Goal: Transaction & Acquisition: Purchase product/service

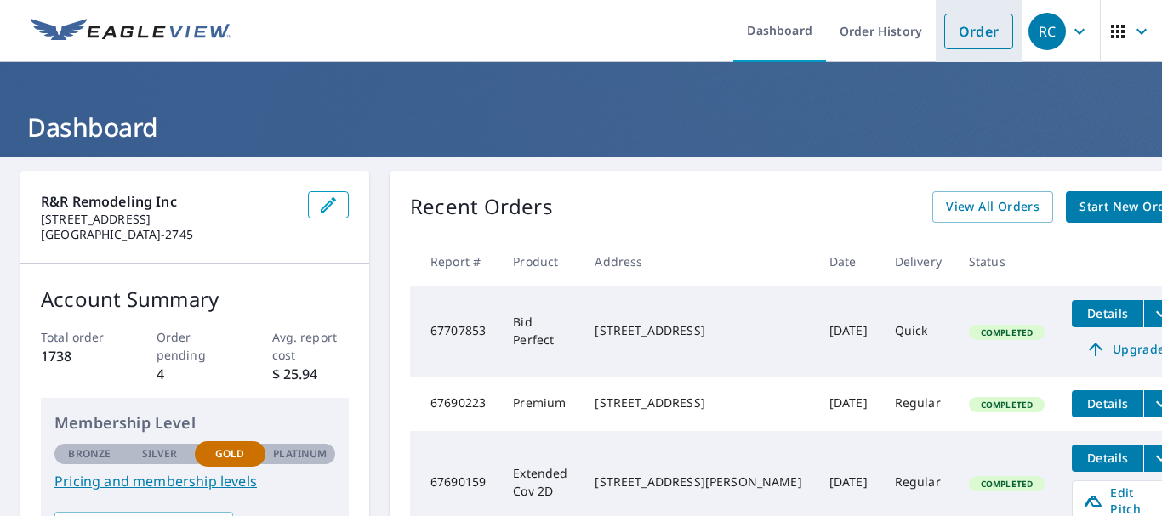
click at [970, 39] on link "Order" at bounding box center [978, 32] width 69 height 36
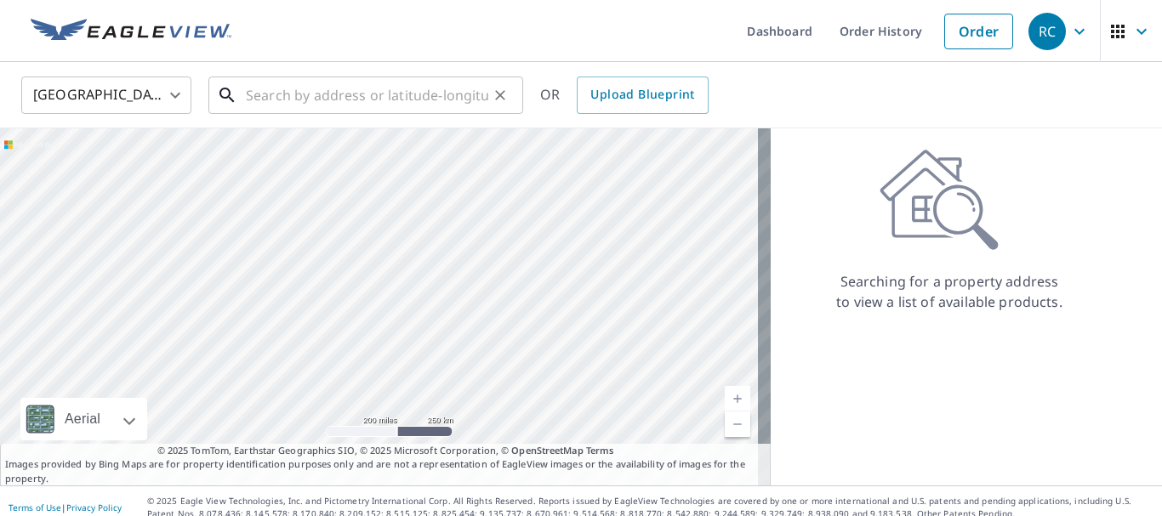
click at [287, 102] on input "text" at bounding box center [367, 95] width 242 height 48
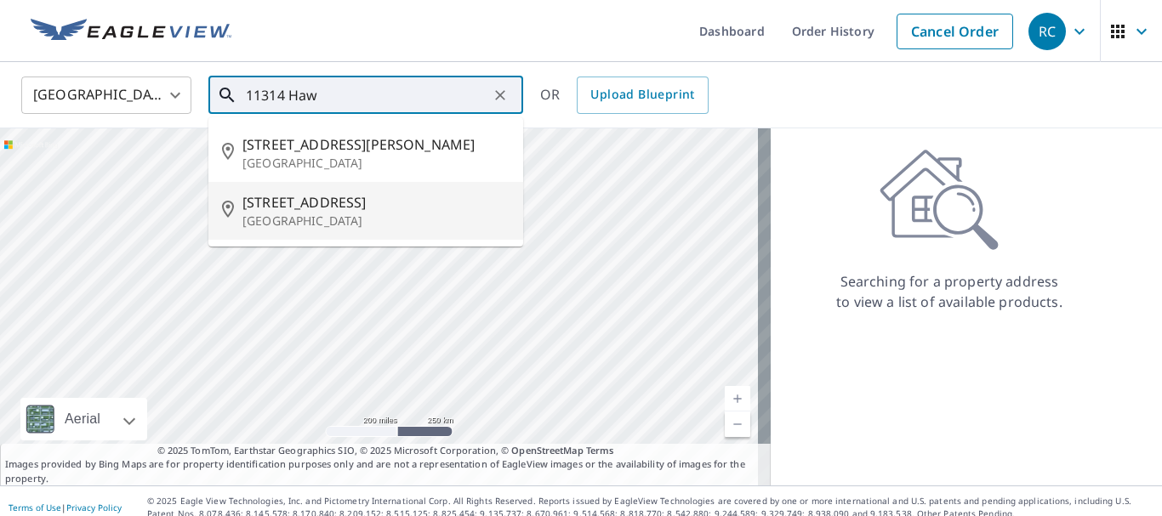
click at [298, 213] on p "[GEOGRAPHIC_DATA]" at bounding box center [375, 221] width 267 height 17
type input "[STREET_ADDRESS]"
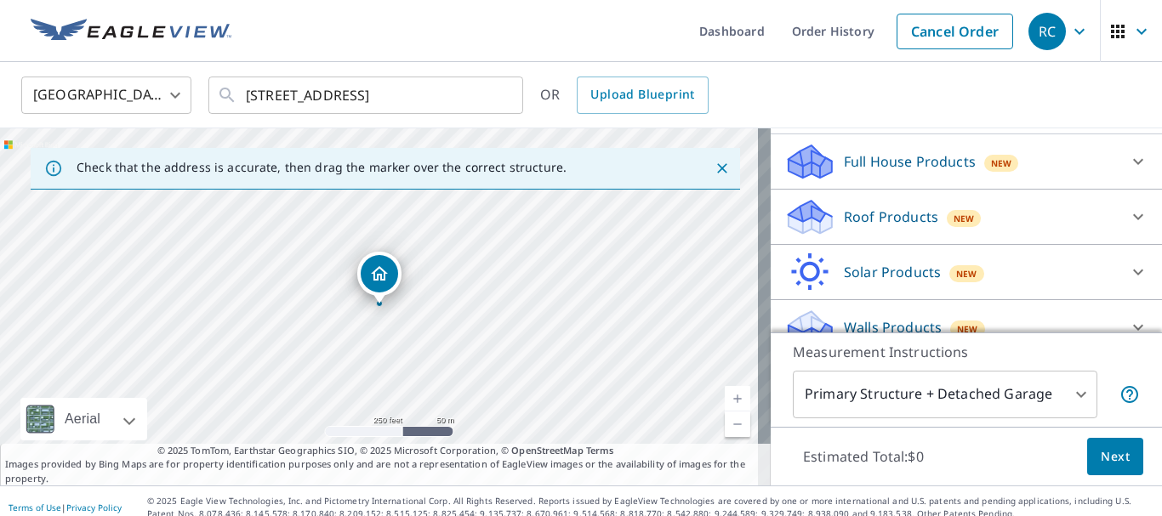
scroll to position [193, 0]
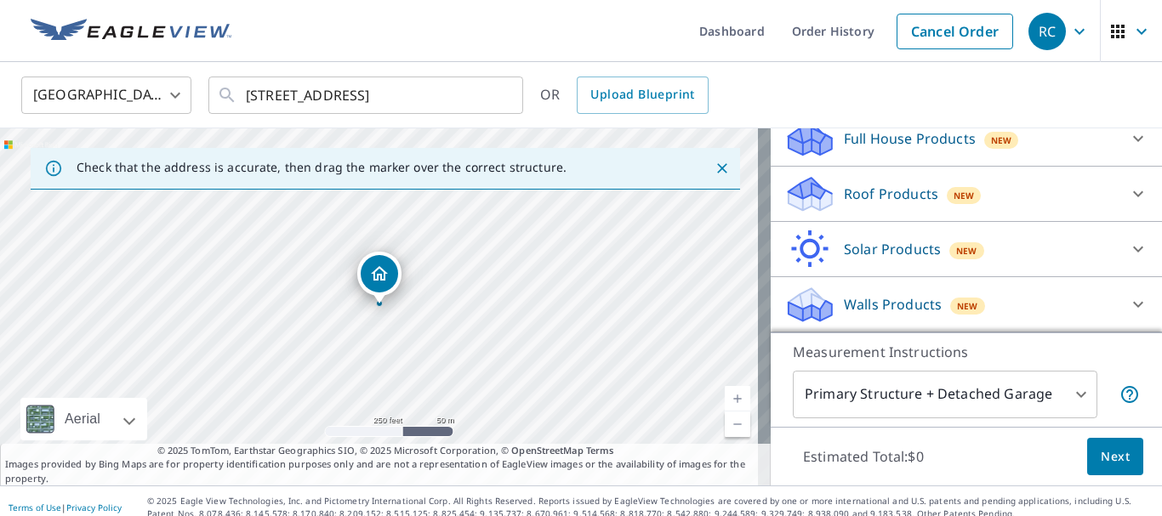
click at [1128, 315] on icon at bounding box center [1138, 304] width 20 height 20
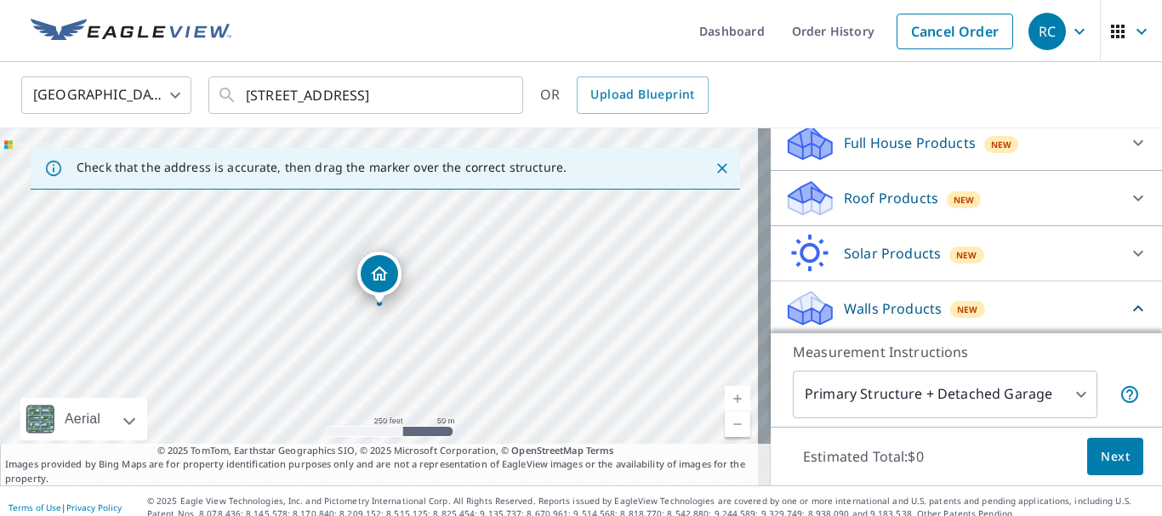
scroll to position [171, 0]
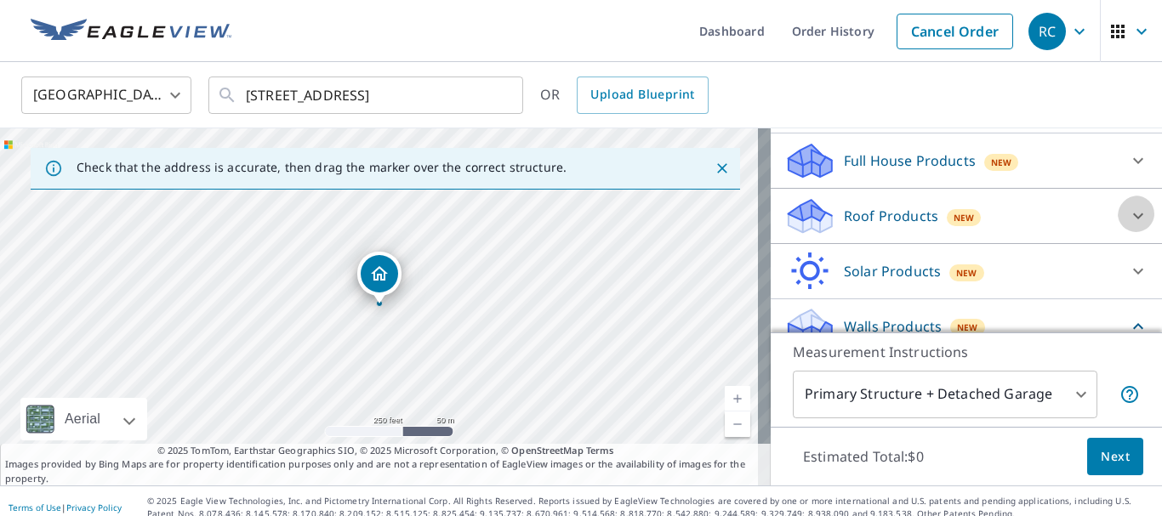
click at [1133, 219] on icon at bounding box center [1138, 216] width 10 height 6
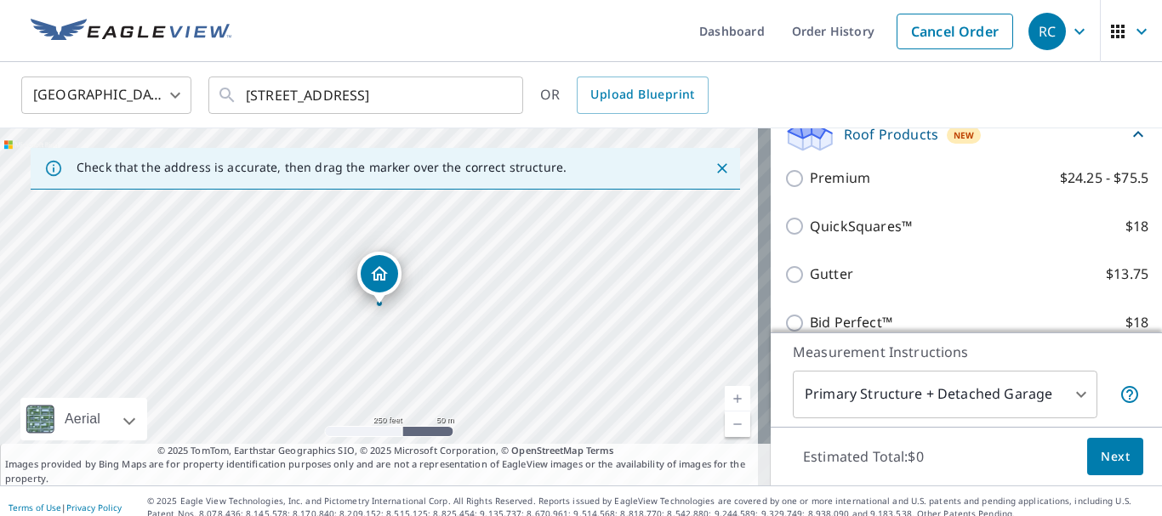
scroll to position [256, 0]
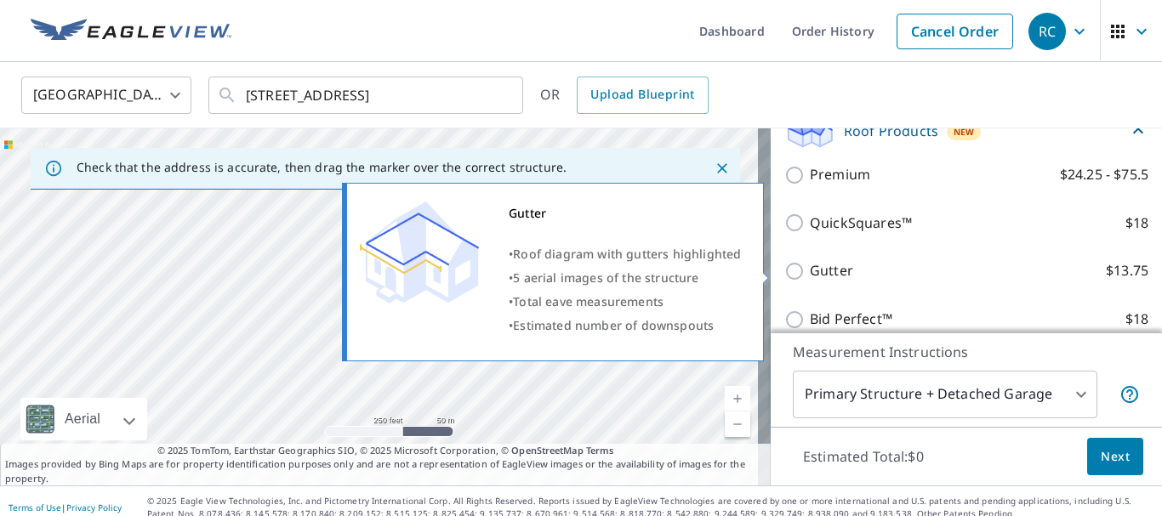
click at [784, 270] on input "Gutter $13.75" at bounding box center [797, 271] width 26 height 20
checkbox input "true"
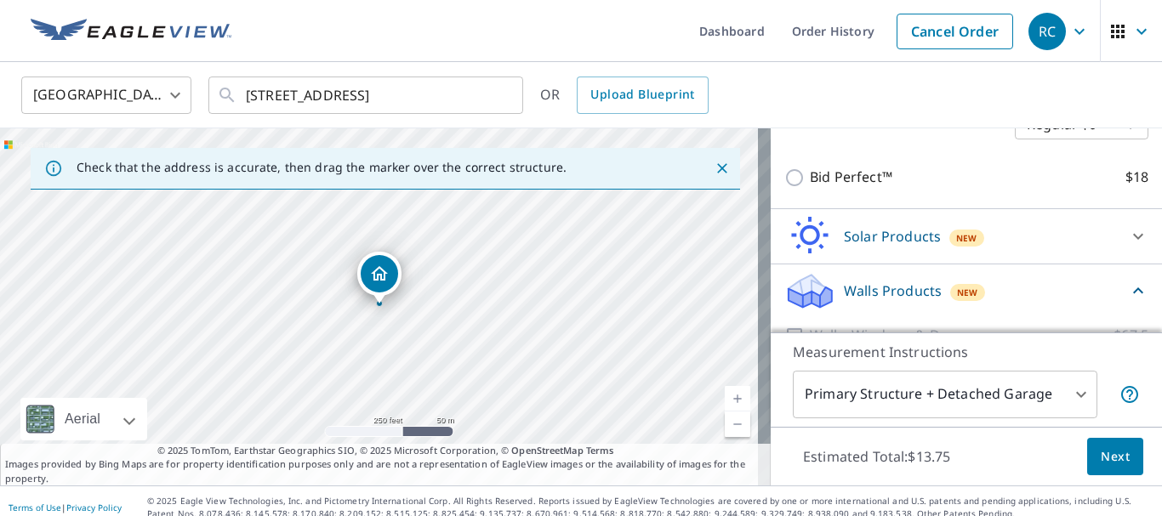
scroll to position [514, 0]
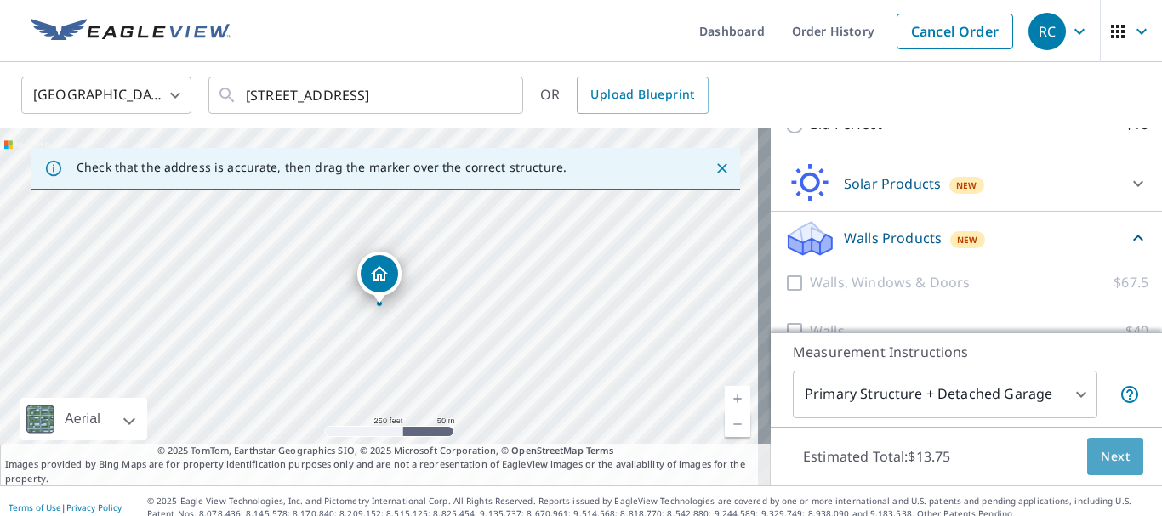
click at [1106, 457] on span "Next" at bounding box center [1114, 456] width 29 height 21
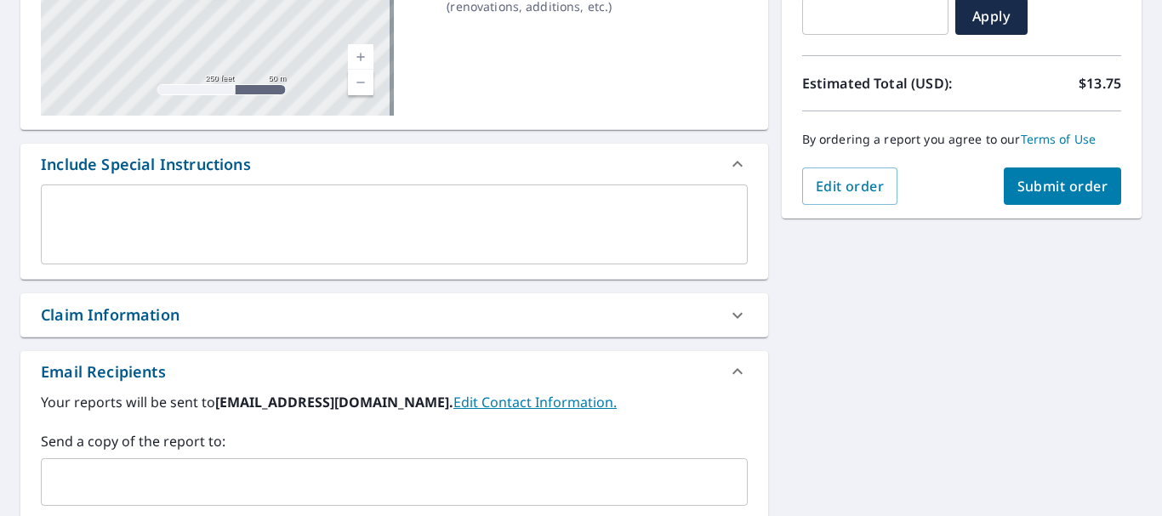
scroll to position [338, 0]
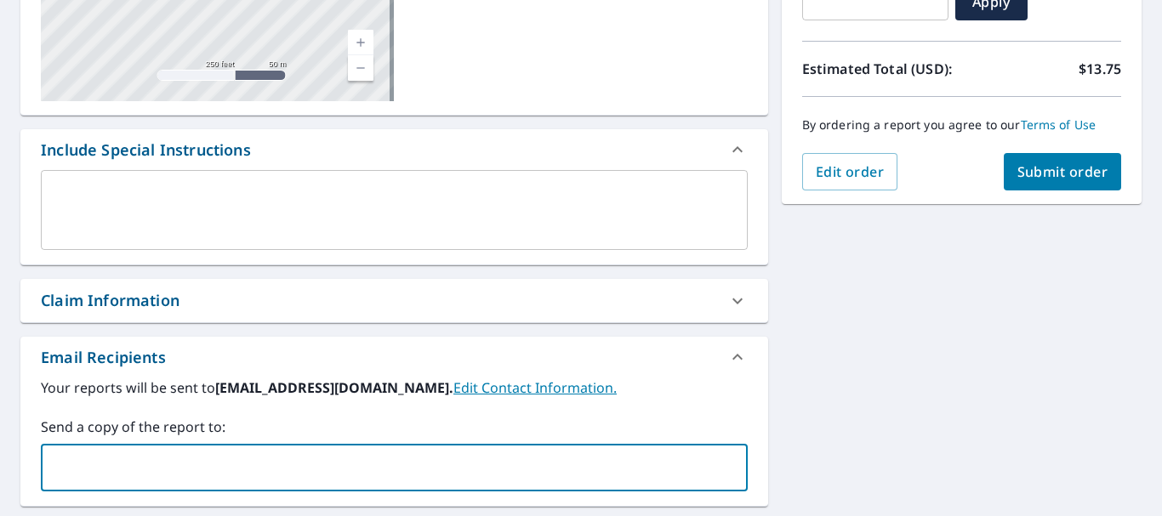
click at [225, 452] on input "text" at bounding box center [381, 468] width 666 height 32
type input "[EMAIL_ADDRESS][DOMAIN_NAME]"
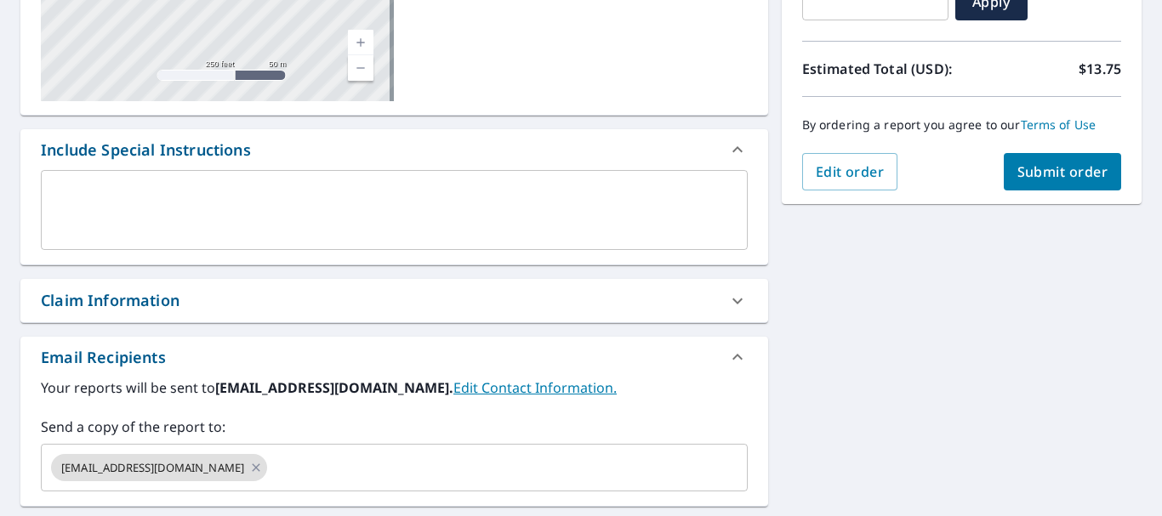
click at [846, 412] on div "[STREET_ADDRESS] Aerial Road A standard road map Aerial A detailed look from ab…" at bounding box center [581, 263] width 1162 height 889
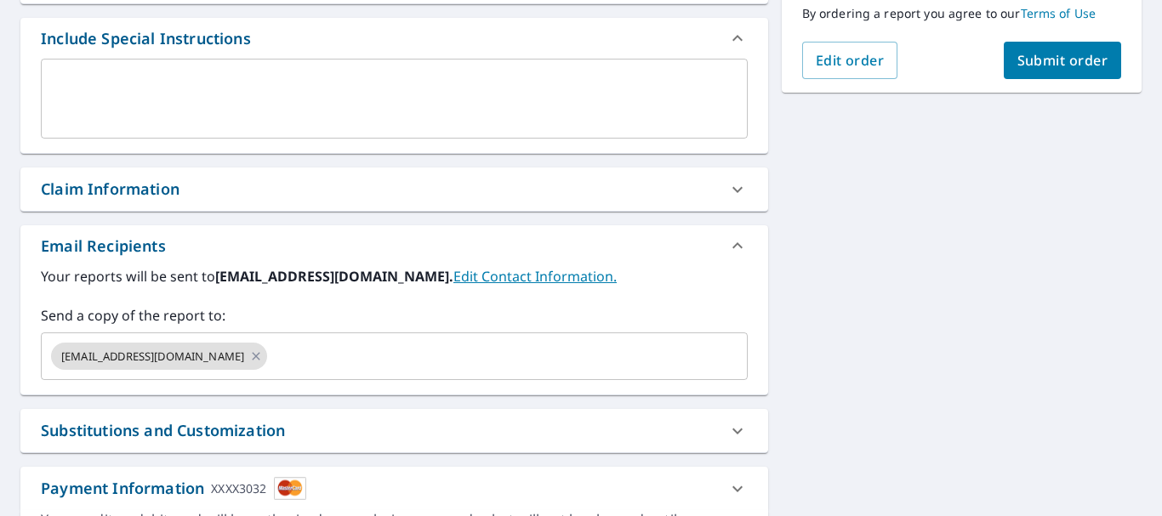
scroll to position [377, 0]
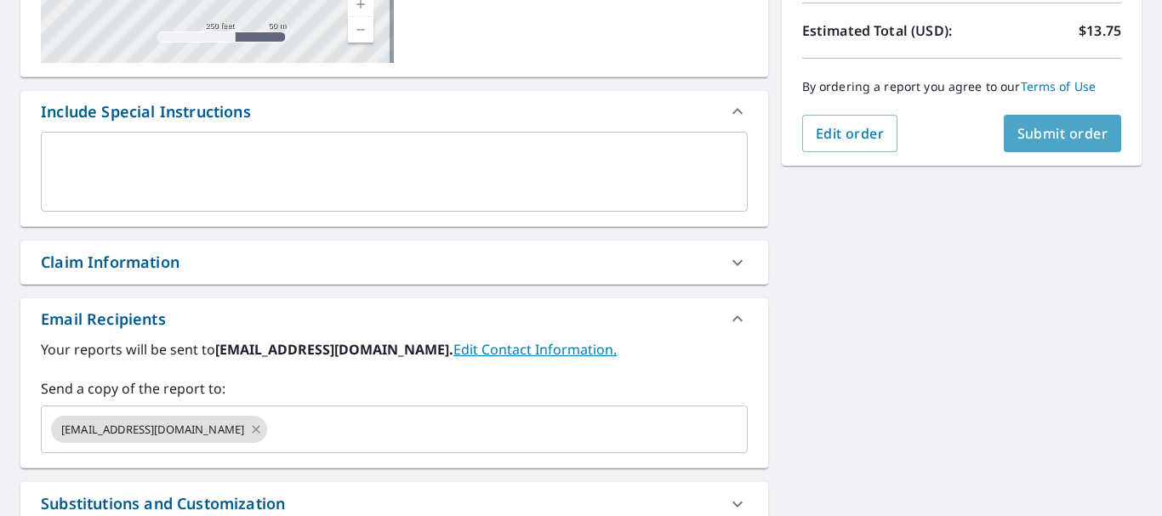
click at [1067, 143] on button "Submit order" at bounding box center [1062, 133] width 118 height 37
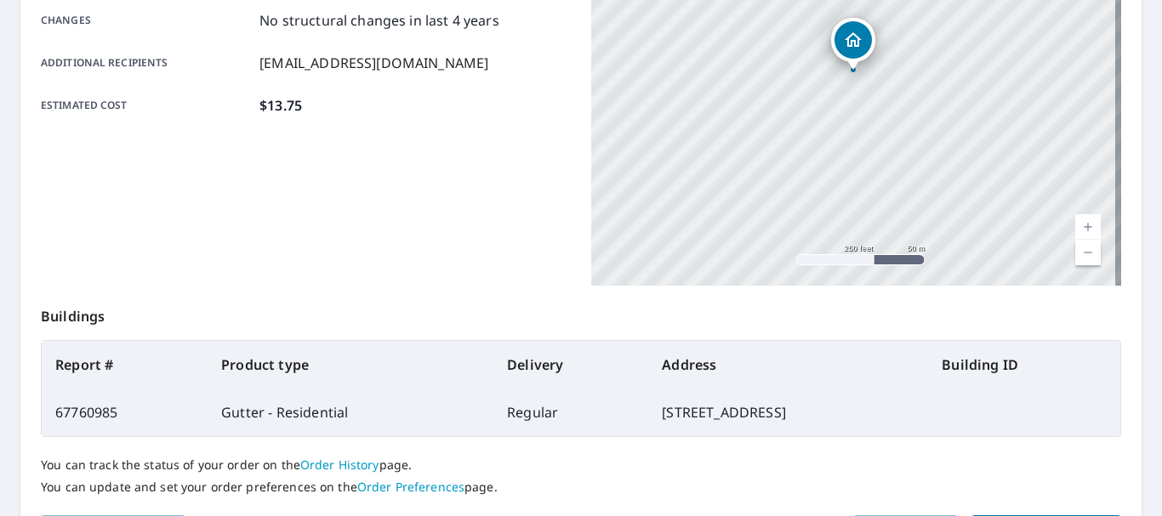
scroll to position [479, 0]
